Goal: Navigation & Orientation: Find specific page/section

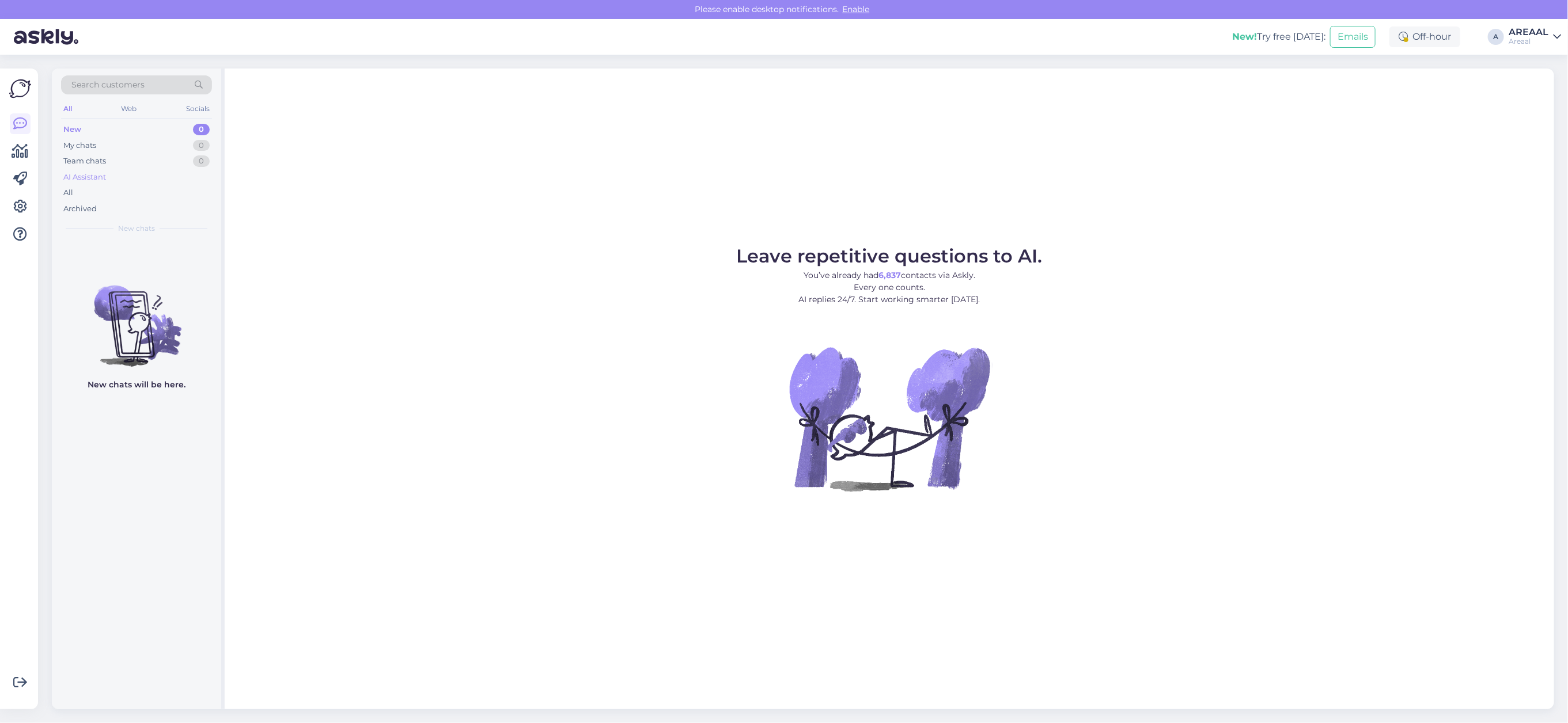
click at [121, 181] on div "AI Assistant" at bounding box center [137, 177] width 151 height 16
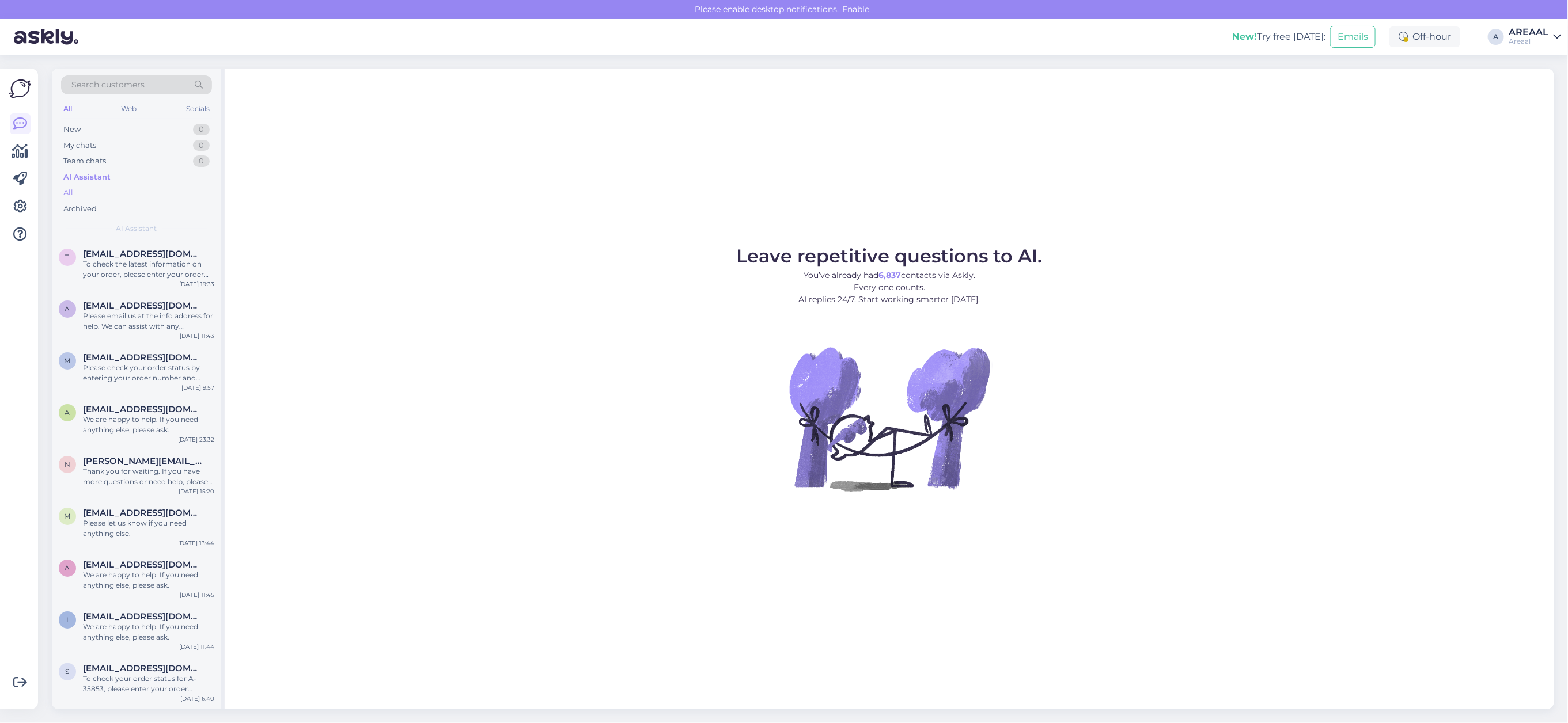
click at [122, 189] on div "All" at bounding box center [137, 193] width 151 height 16
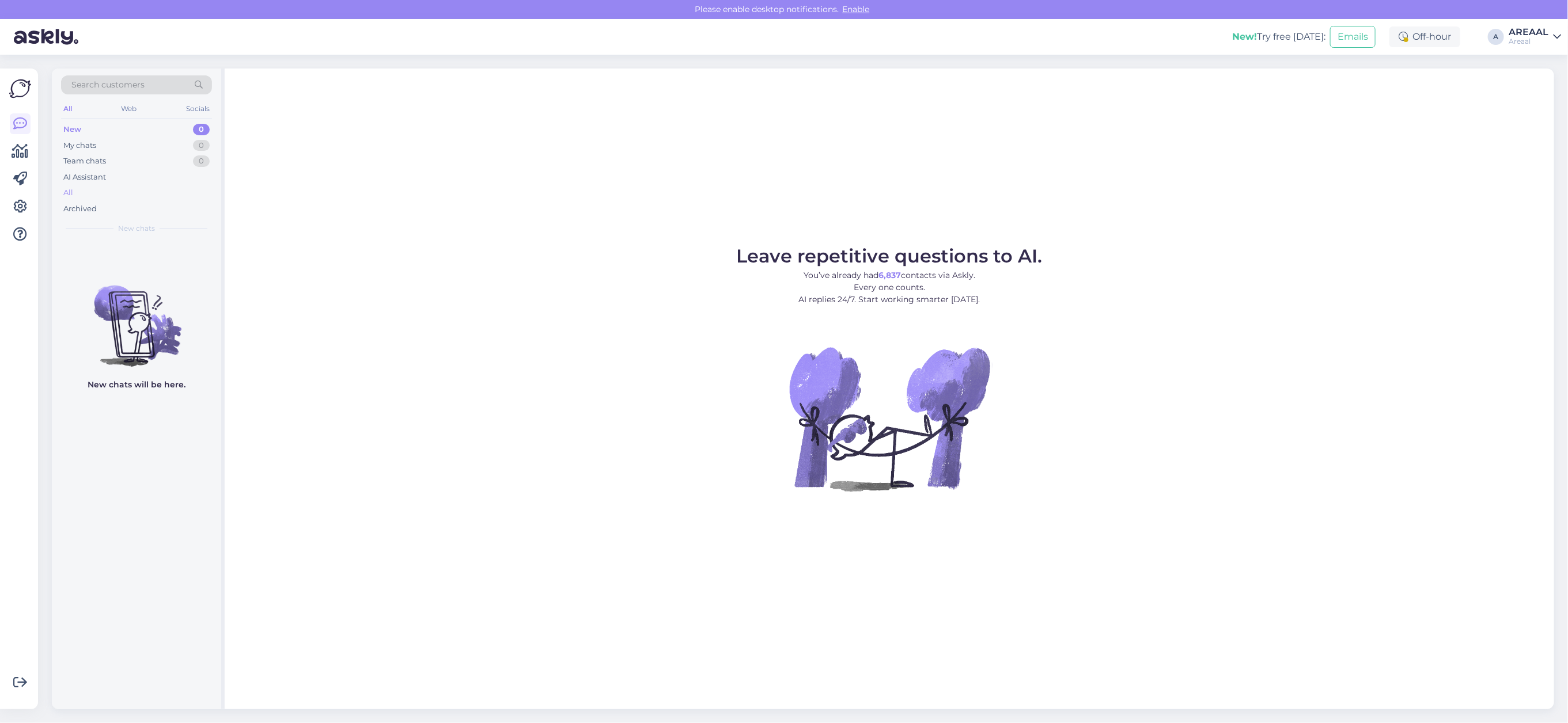
click at [147, 189] on div "All" at bounding box center [137, 193] width 151 height 16
click at [189, 190] on div "All" at bounding box center [137, 193] width 151 height 16
click at [189, 197] on div "All" at bounding box center [137, 193] width 151 height 16
click at [151, 189] on div "All" at bounding box center [137, 193] width 151 height 16
click at [85, 201] on div "Archived" at bounding box center [137, 209] width 151 height 16
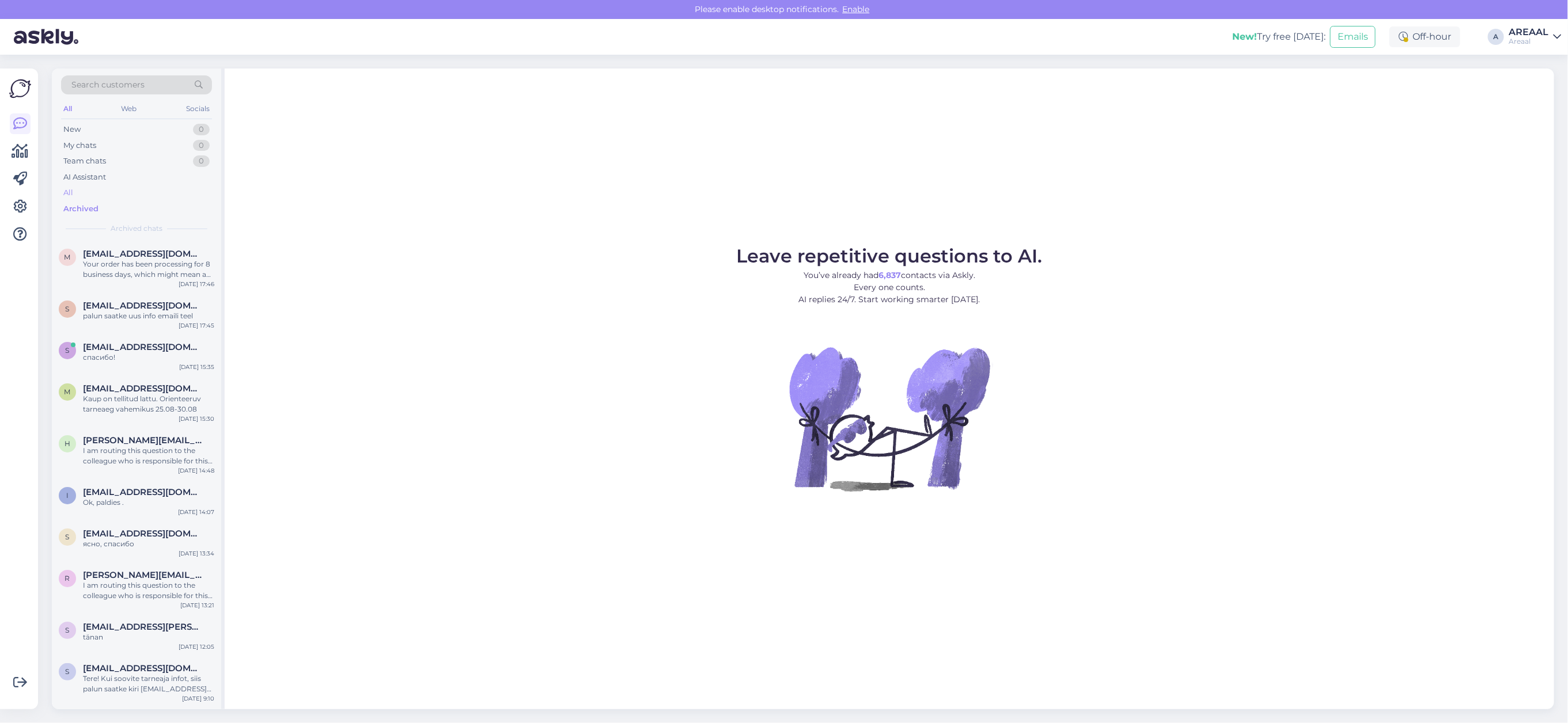
click at [91, 194] on div "All" at bounding box center [137, 193] width 151 height 16
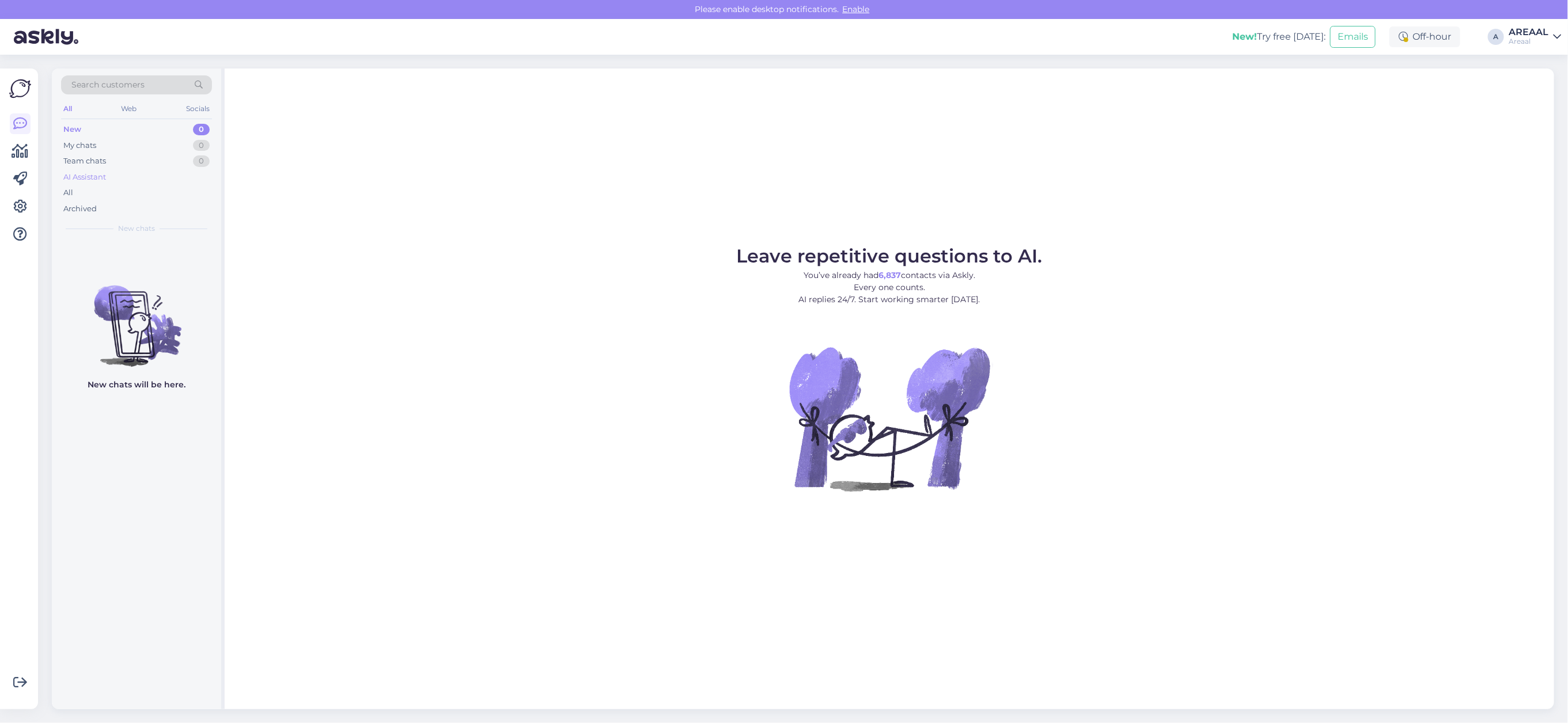
click at [148, 180] on div "AI Assistant" at bounding box center [137, 177] width 151 height 16
click at [140, 194] on div "All" at bounding box center [137, 193] width 151 height 16
click at [153, 194] on div "All" at bounding box center [137, 193] width 151 height 16
click at [81, 188] on div "All" at bounding box center [137, 193] width 151 height 16
click at [125, 191] on div "All" at bounding box center [137, 193] width 151 height 16
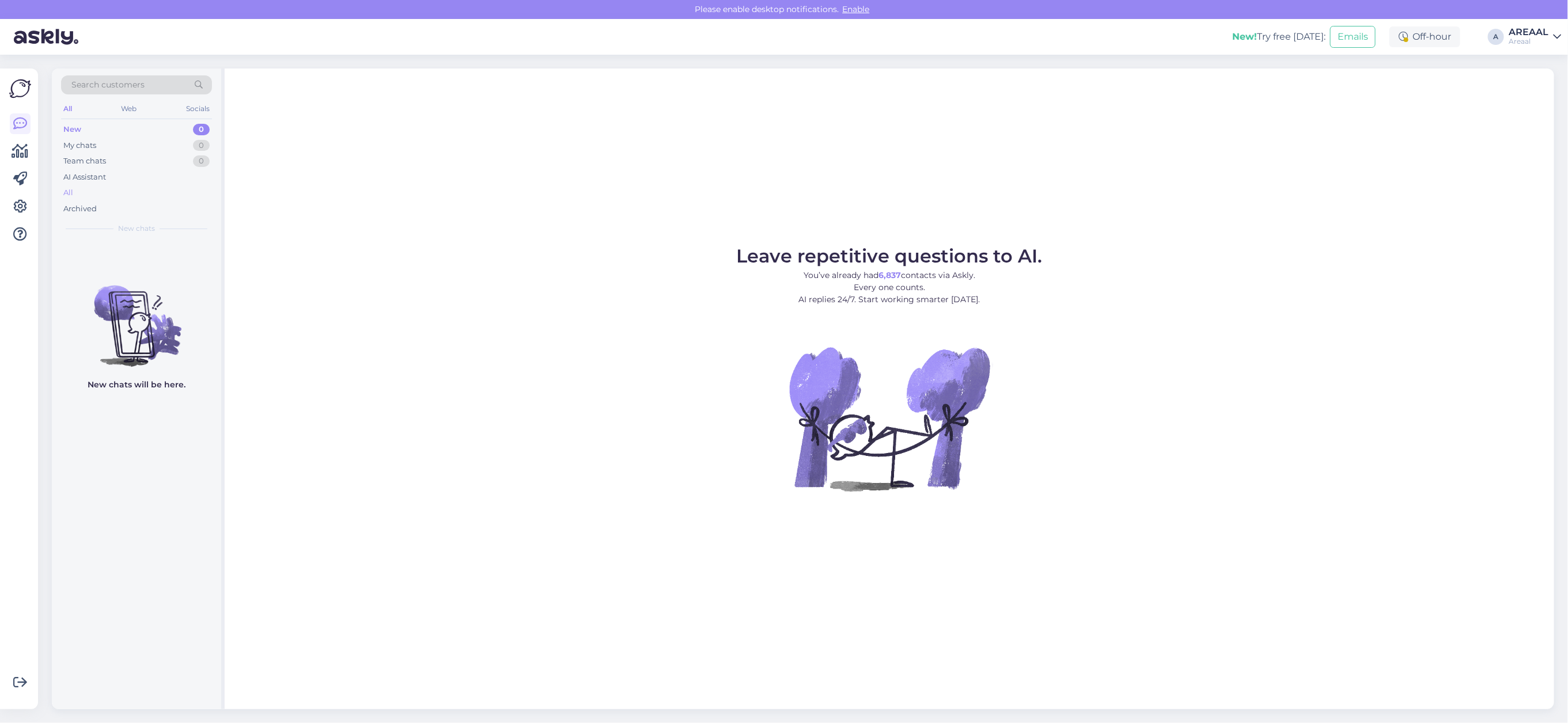
click at [173, 189] on div "All" at bounding box center [137, 193] width 151 height 16
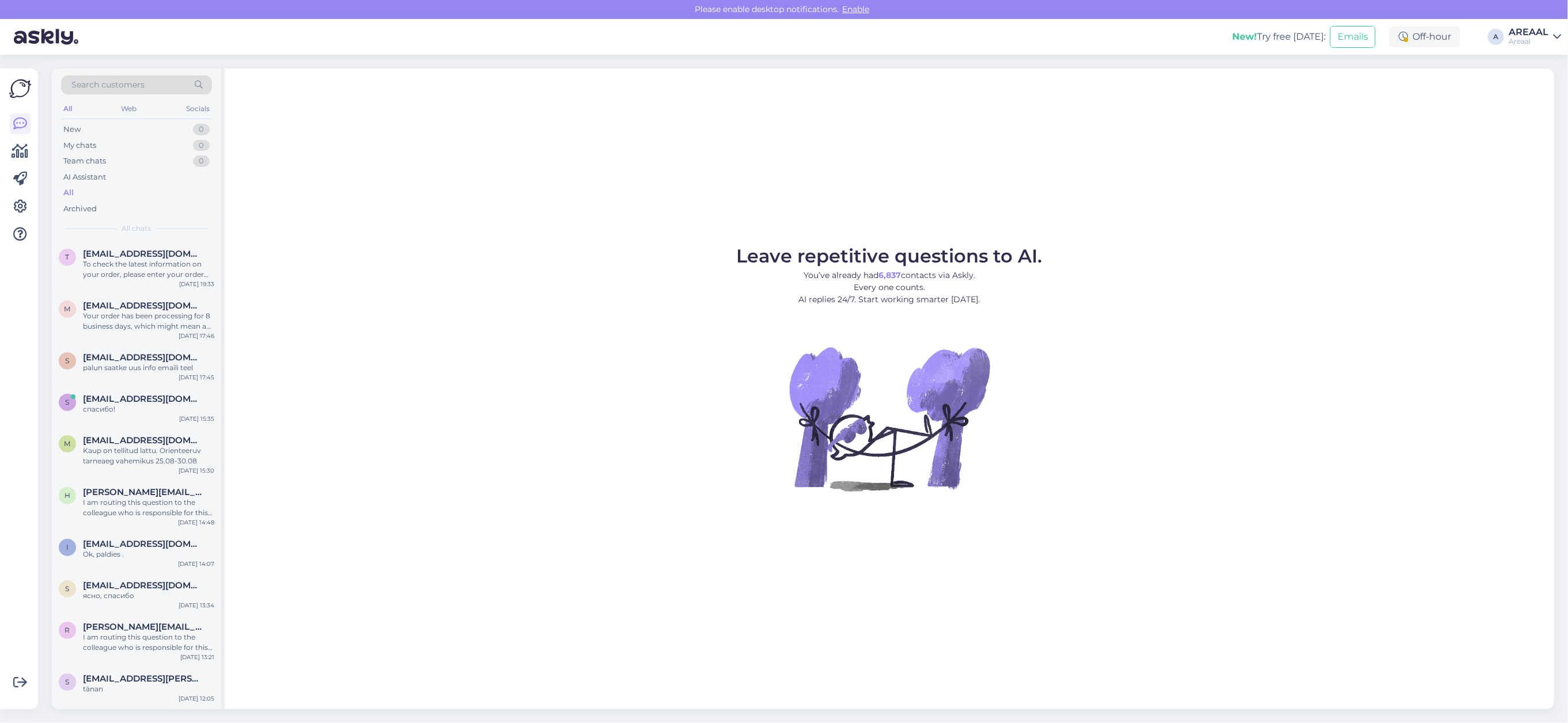
click at [568, 286] on figure "Leave repetitive questions to AI. You’ve already had 6,837 contacts via Askly. …" at bounding box center [889, 385] width 1309 height 275
click at [1008, 206] on div "Leave repetitive questions to AI. You’ve already had 6,837 contacts via Askly. …" at bounding box center [890, 389] width 1330 height 641
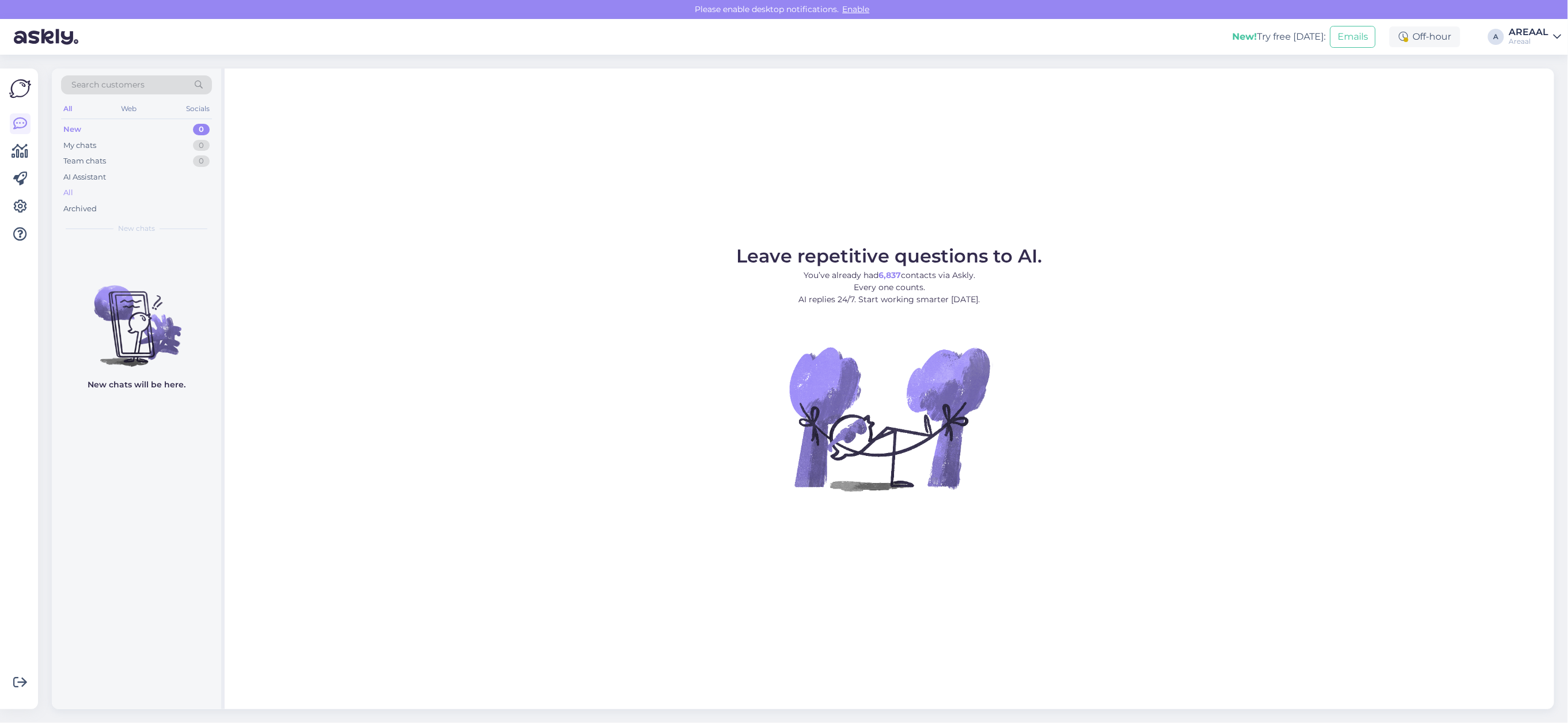
click at [111, 194] on div "All" at bounding box center [137, 193] width 151 height 16
click at [177, 197] on div "All" at bounding box center [137, 193] width 151 height 16
